Goal: Information Seeking & Learning: Understand process/instructions

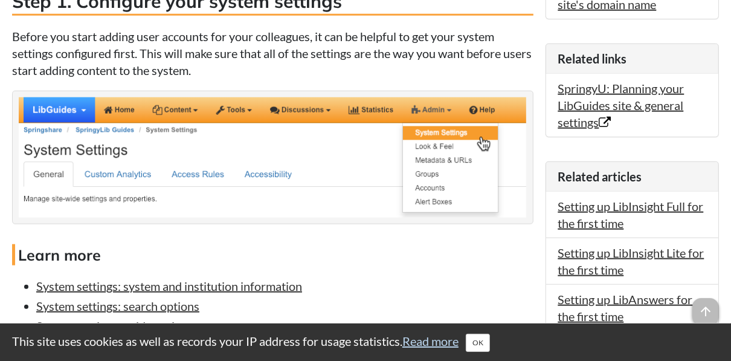
scroll to position [820, 0]
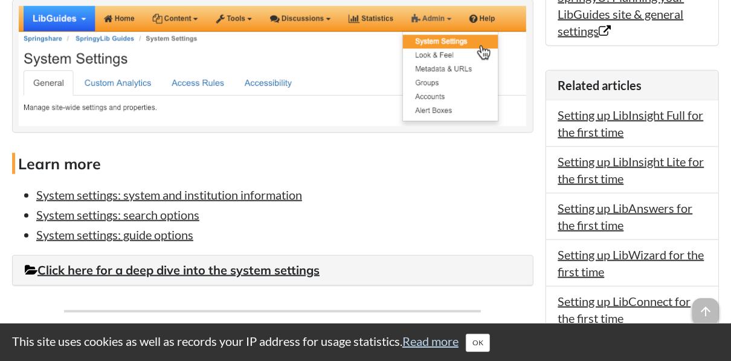
scroll to position [870, 0]
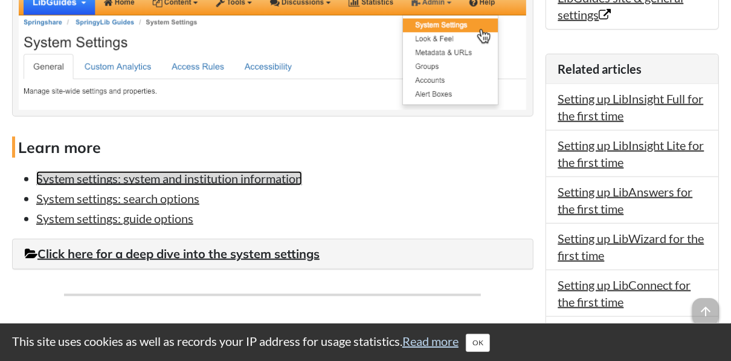
click at [211, 179] on link "System settings: system and institution information" at bounding box center [169, 178] width 266 height 14
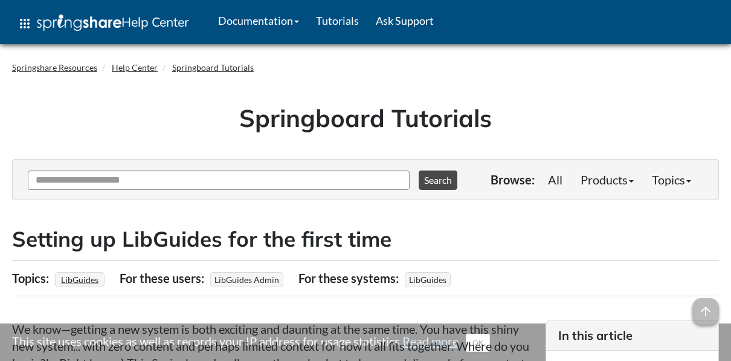
scroll to position [990, 0]
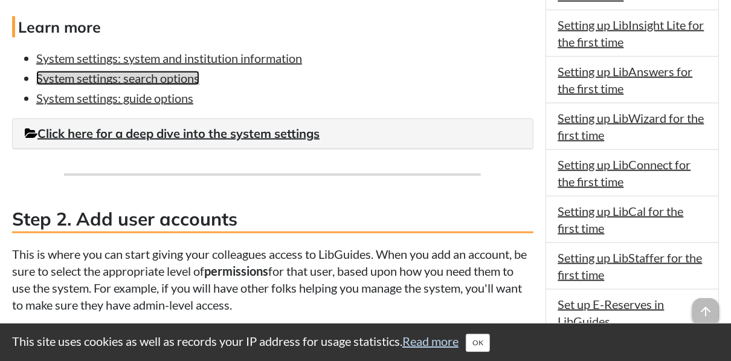
click at [148, 77] on link "System settings: search options" at bounding box center [117, 78] width 163 height 14
